Goal: Check status: Check status

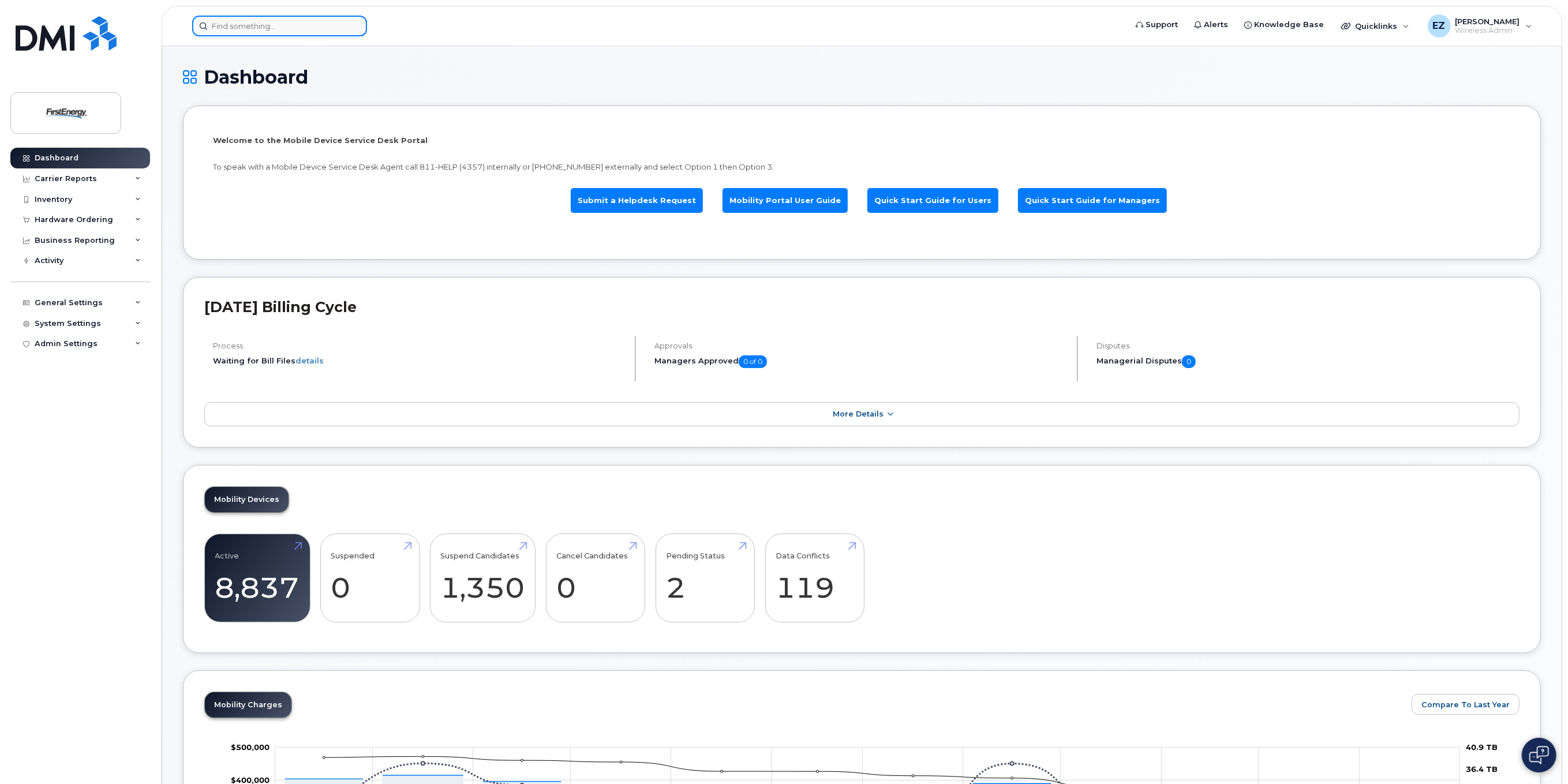
click at [232, 27] on input at bounding box center [279, 26] width 175 height 21
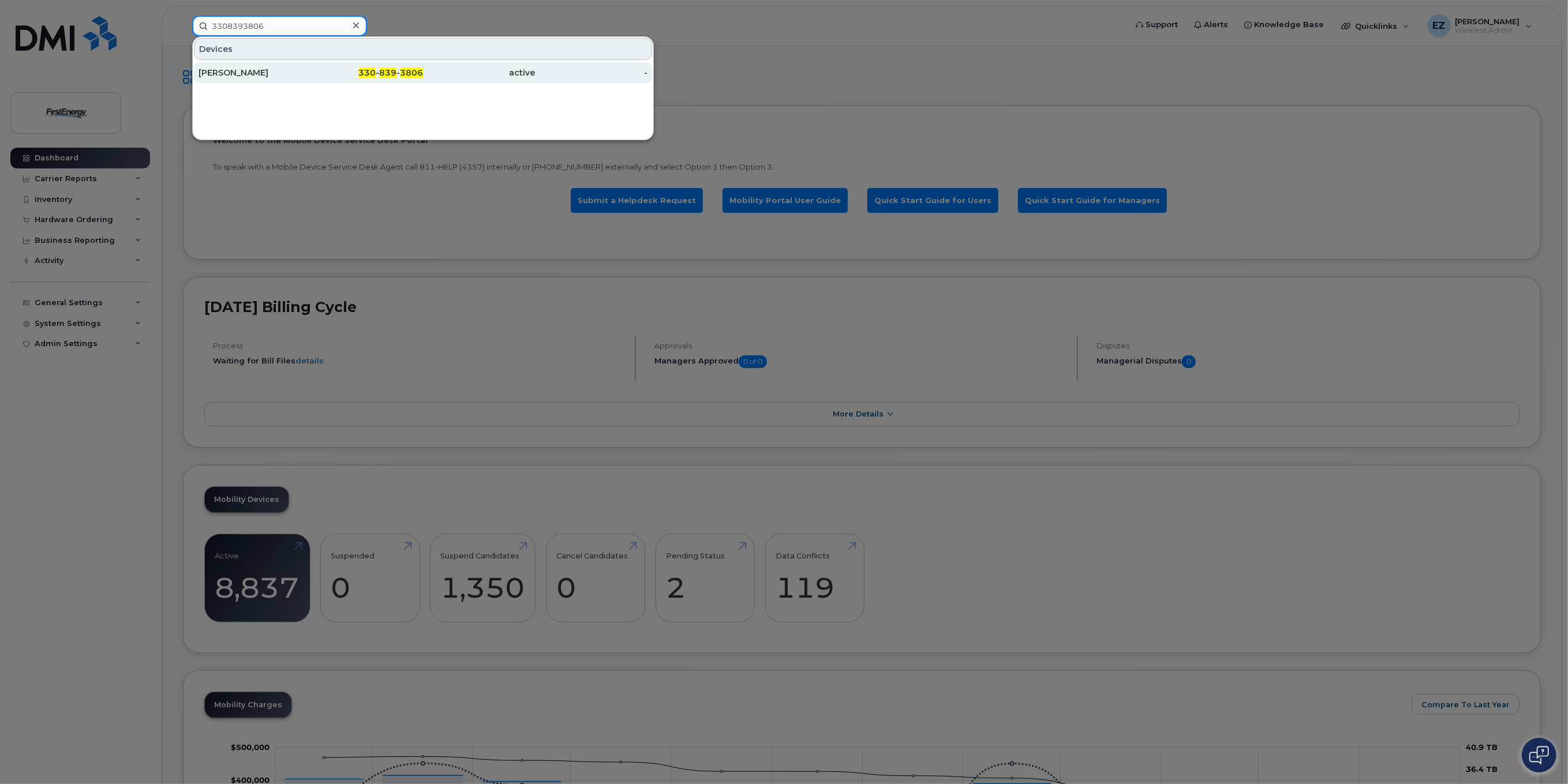
type input "3308393806"
click at [242, 73] on div "[PERSON_NAME]" at bounding box center [255, 73] width 112 height 12
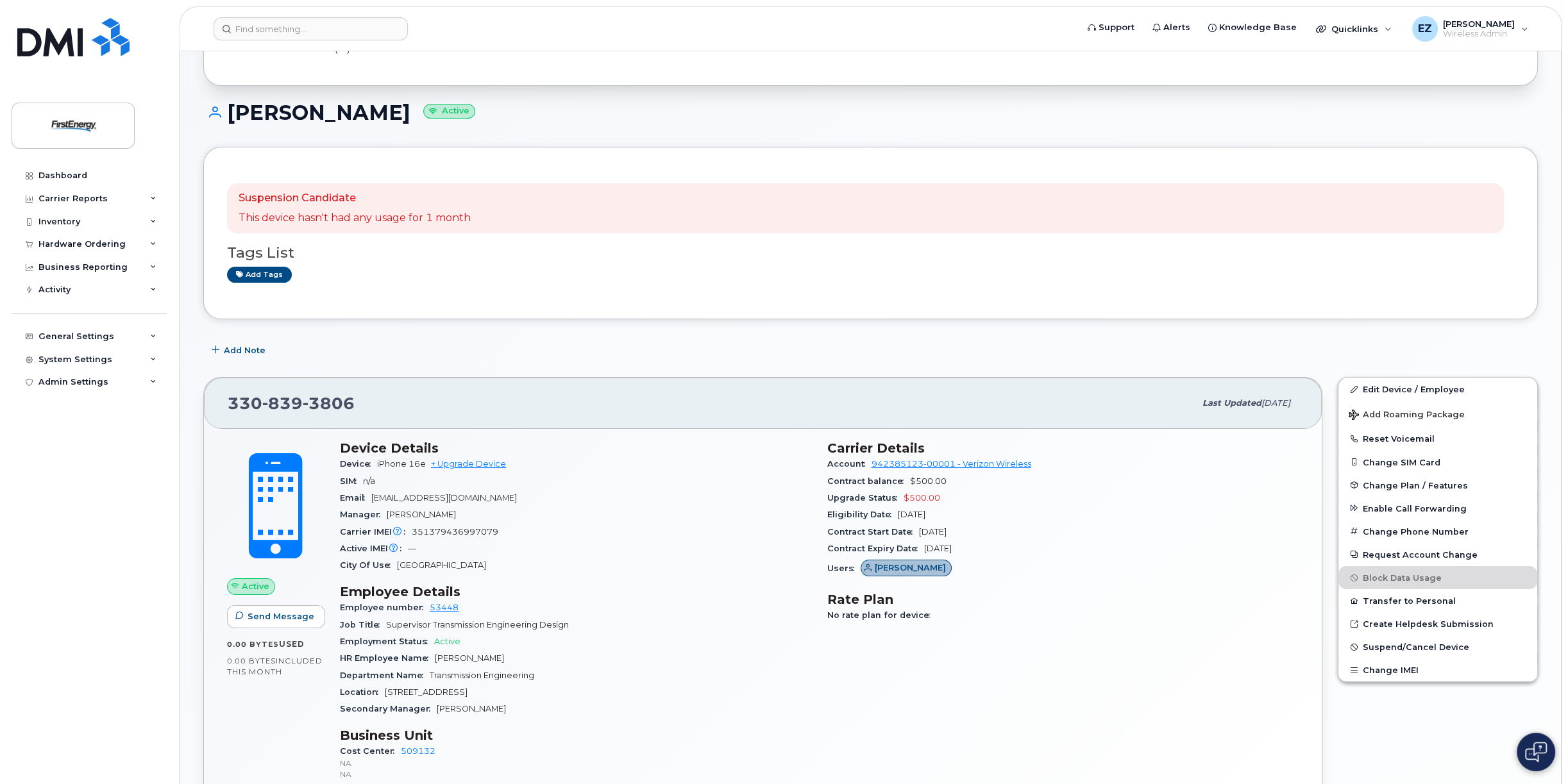
scroll to position [129, 0]
